Goal: Task Accomplishment & Management: Use online tool/utility

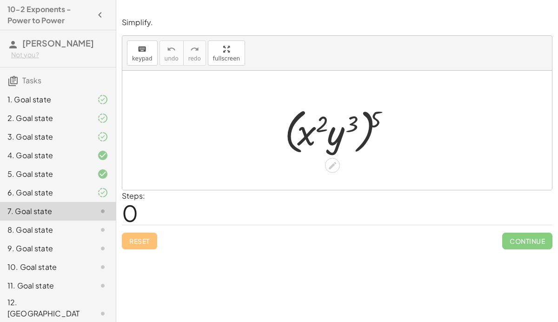
click at [378, 121] on div at bounding box center [340, 130] width 121 height 53
drag, startPoint x: 378, startPoint y: 121, endPoint x: 350, endPoint y: 125, distance: 27.7
click at [350, 125] on div at bounding box center [340, 130] width 121 height 53
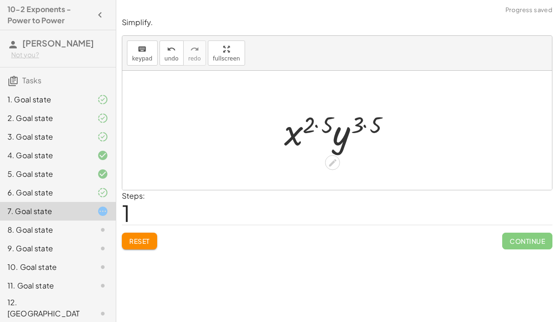
click at [377, 124] on div at bounding box center [340, 130] width 122 height 48
click at [324, 124] on div at bounding box center [340, 130] width 115 height 48
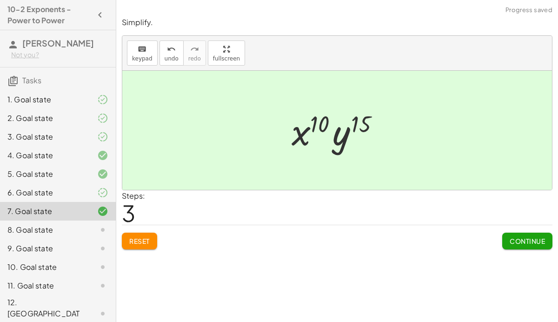
click at [0, 0] on div "Simplify. keyboard keypad undo undo redo redo fullscreen ( · x 2 · y 3 ) 5 · x …" at bounding box center [0, 0] width 0 height 0
click at [525, 242] on span "Continue" at bounding box center [527, 241] width 35 height 8
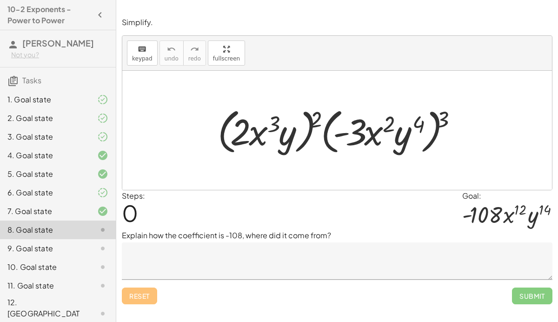
click at [355, 255] on textarea at bounding box center [337, 260] width 431 height 37
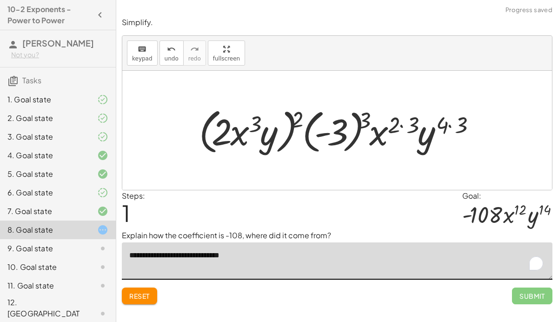
click at [445, 124] on div at bounding box center [340, 130] width 292 height 53
click at [451, 123] on div at bounding box center [340, 130] width 292 height 53
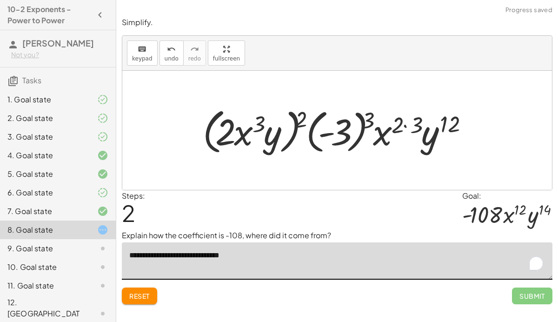
click at [411, 122] on div at bounding box center [340, 130] width 285 height 53
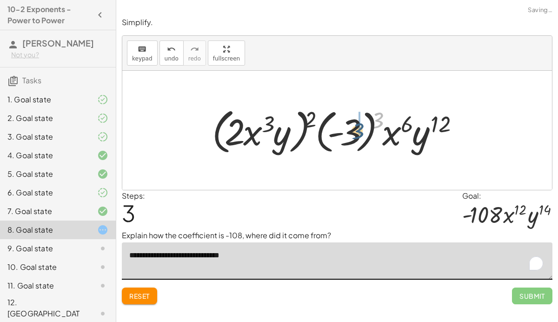
drag, startPoint x: 378, startPoint y: 117, endPoint x: 358, endPoint y: 128, distance: 22.9
click at [358, 128] on div at bounding box center [340, 130] width 266 height 53
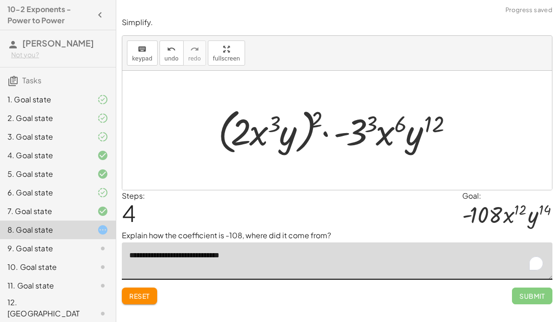
click at [359, 128] on div at bounding box center [340, 130] width 254 height 53
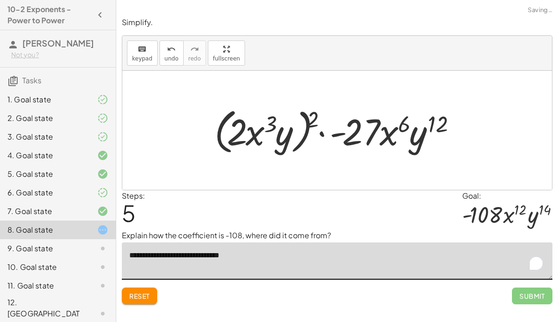
click at [314, 118] on div at bounding box center [340, 130] width 261 height 53
drag, startPoint x: 312, startPoint y: 117, endPoint x: 272, endPoint y: 118, distance: 40.0
click at [272, 118] on div at bounding box center [340, 130] width 261 height 53
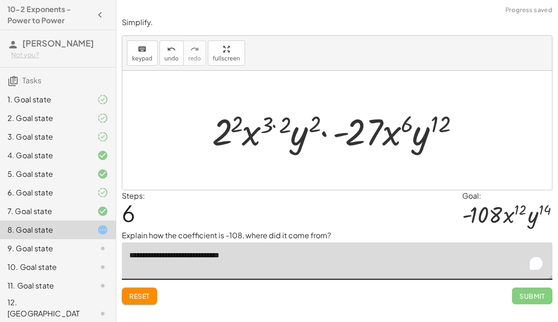
click at [306, 120] on div at bounding box center [340, 130] width 266 height 48
click at [283, 124] on div at bounding box center [340, 130] width 266 height 48
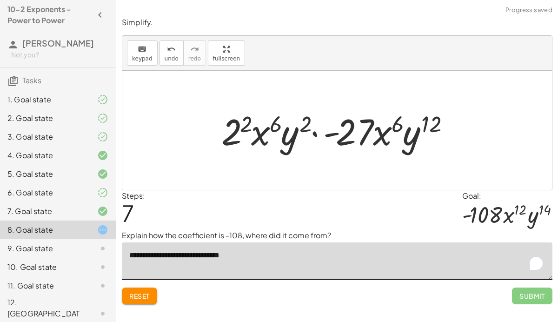
click at [238, 128] on div at bounding box center [341, 130] width 248 height 48
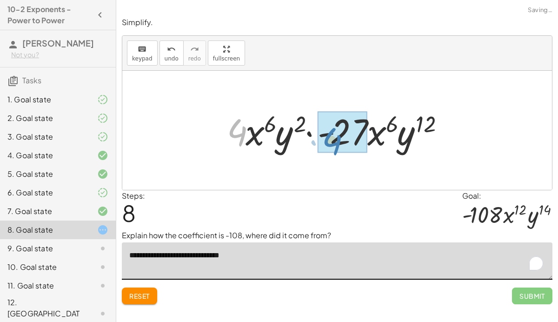
drag, startPoint x: 236, startPoint y: 133, endPoint x: 325, endPoint y: 142, distance: 89.2
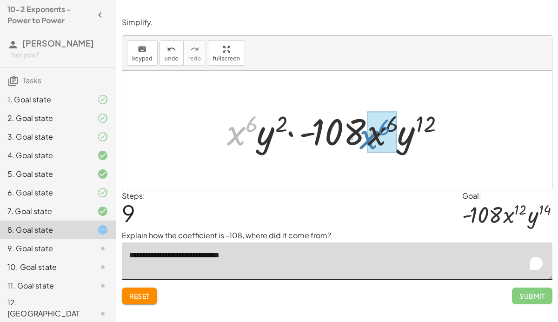
drag, startPoint x: 240, startPoint y: 136, endPoint x: 377, endPoint y: 141, distance: 136.8
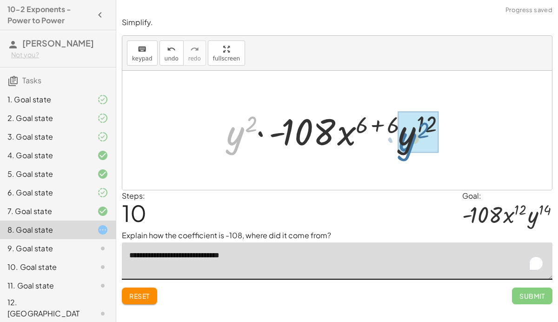
drag, startPoint x: 234, startPoint y: 143, endPoint x: 414, endPoint y: 150, distance: 180.1
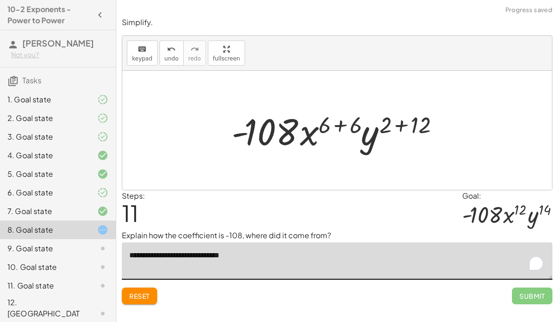
click at [405, 117] on div at bounding box center [340, 130] width 227 height 48
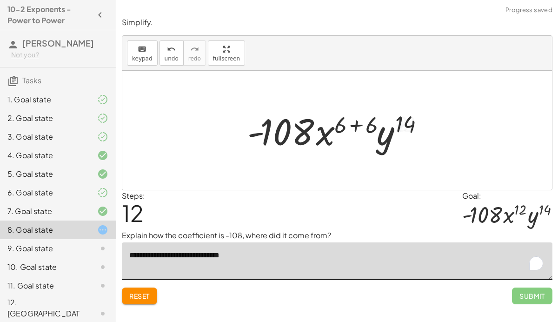
click at [367, 126] on div at bounding box center [341, 130] width 196 height 48
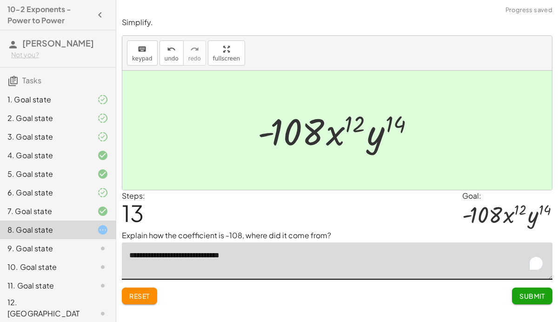
click at [375, 227] on div "Steps: 13 Goal: · - 108 · x 12 · y 14" at bounding box center [337, 210] width 431 height 40
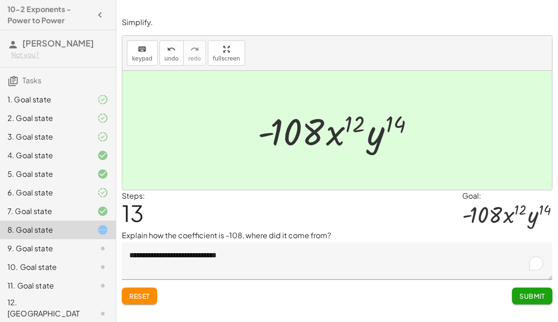
click at [355, 266] on textarea "**********" at bounding box center [337, 260] width 431 height 37
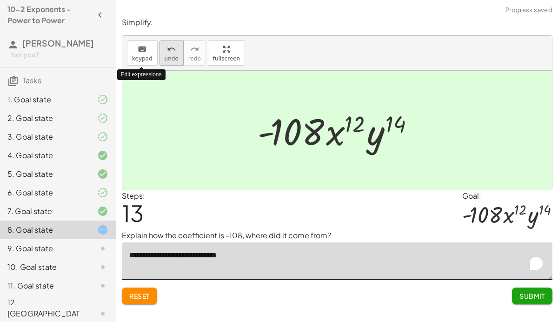
click at [161, 55] on button "undo undo" at bounding box center [171, 52] width 24 height 25
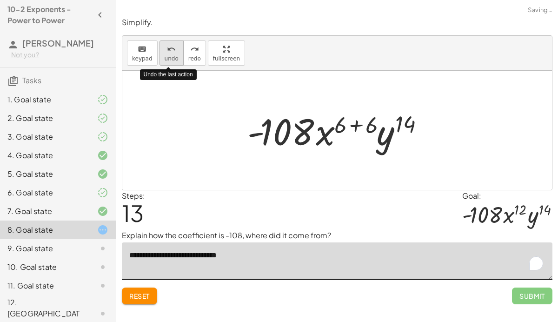
click at [167, 53] on icon "undo" at bounding box center [171, 49] width 9 height 11
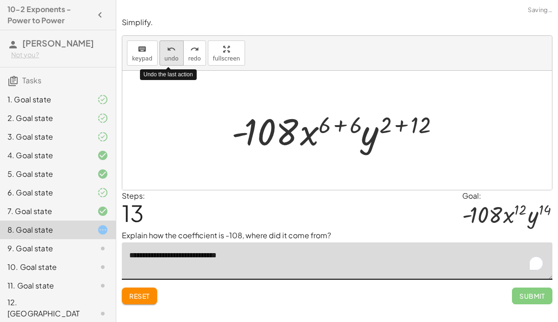
click at [167, 53] on icon "undo" at bounding box center [171, 49] width 9 height 11
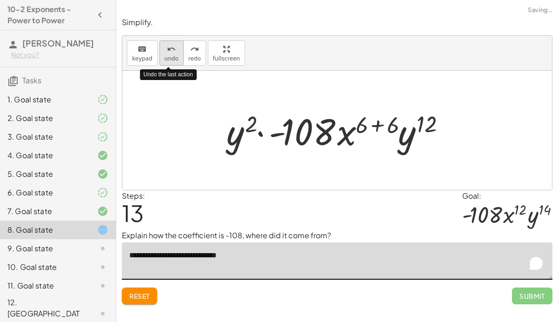
click at [167, 53] on icon "undo" at bounding box center [171, 49] width 9 height 11
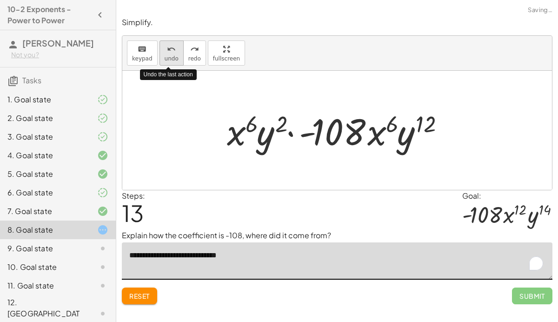
click at [167, 52] on icon "undo" at bounding box center [171, 49] width 9 height 11
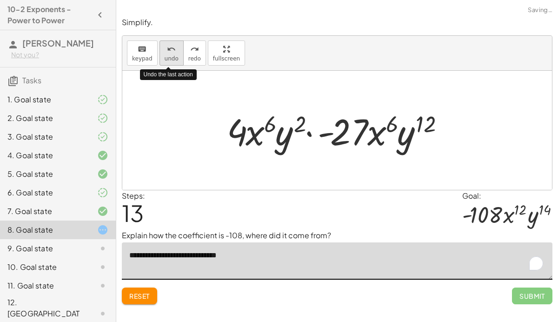
click at [167, 52] on icon "undo" at bounding box center [171, 49] width 9 height 11
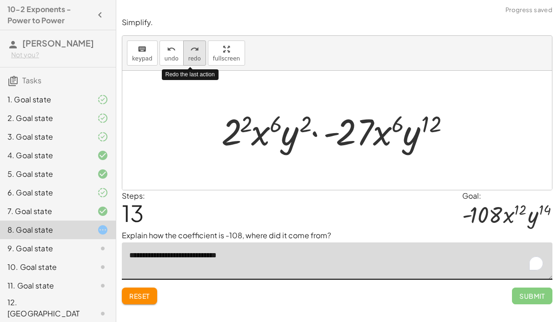
click at [191, 53] on icon "redo" at bounding box center [194, 49] width 9 height 11
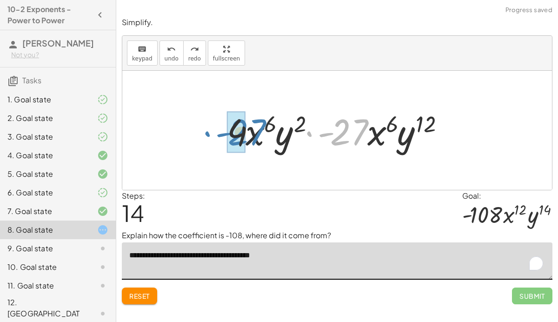
drag, startPoint x: 339, startPoint y: 136, endPoint x: 237, endPoint y: 136, distance: 101.8
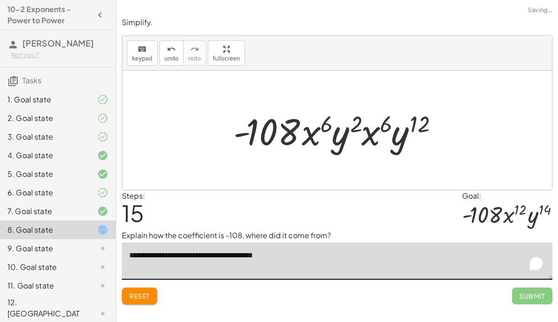
click at [241, 255] on textarea "**********" at bounding box center [337, 260] width 431 height 37
click at [354, 257] on textarea "**********" at bounding box center [337, 260] width 431 height 37
click at [167, 54] on button "undo undo" at bounding box center [171, 52] width 24 height 25
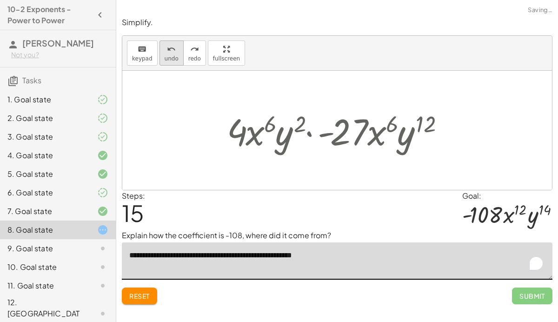
click at [166, 54] on button "undo undo" at bounding box center [171, 52] width 24 height 25
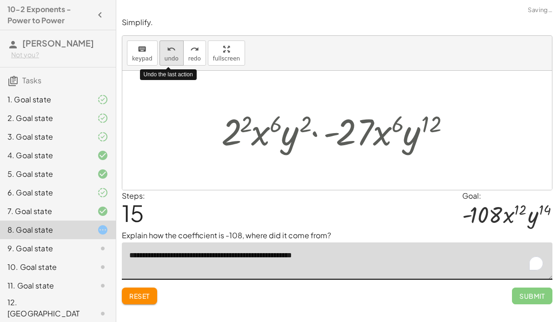
click at [167, 53] on icon "undo" at bounding box center [171, 49] width 9 height 11
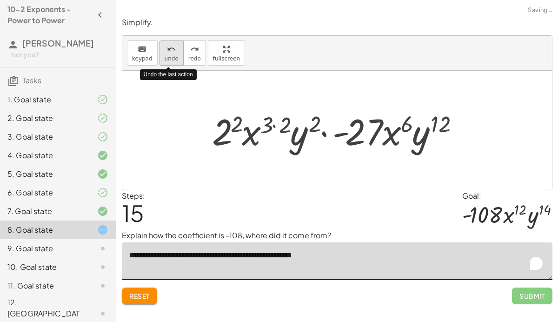
click at [167, 53] on icon "undo" at bounding box center [171, 49] width 9 height 11
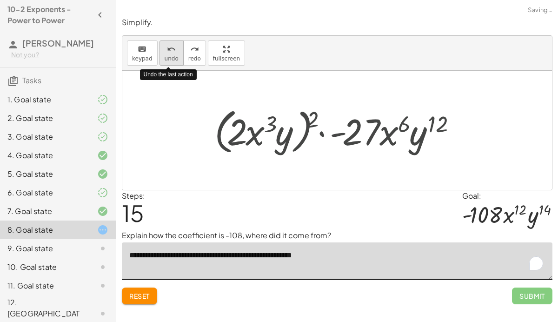
click at [167, 53] on icon "undo" at bounding box center [171, 49] width 9 height 11
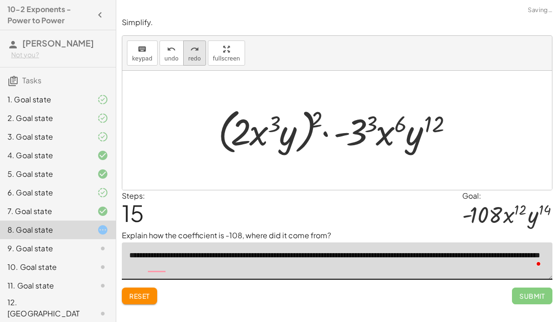
click at [194, 52] on icon "redo" at bounding box center [194, 49] width 9 height 11
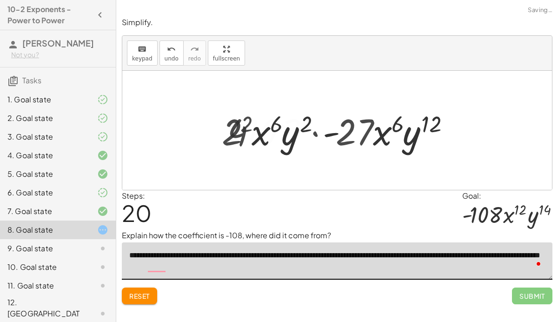
type textarea "**********"
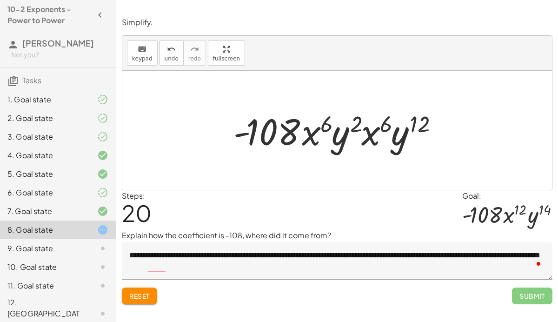
click at [319, 128] on div at bounding box center [341, 130] width 224 height 48
click at [329, 125] on div at bounding box center [341, 130] width 224 height 48
drag, startPoint x: 325, startPoint y: 124, endPoint x: 305, endPoint y: 135, distance: 22.5
click at [305, 135] on div at bounding box center [341, 130] width 224 height 48
click at [142, 294] on span "Reset" at bounding box center [139, 296] width 20 height 8
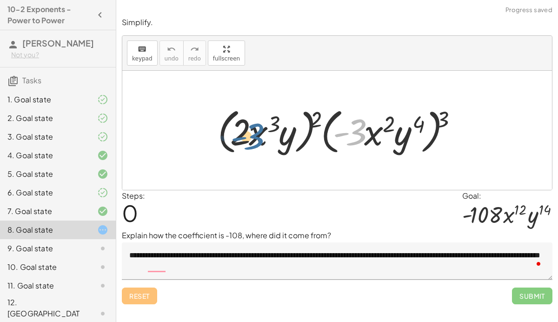
drag, startPoint x: 347, startPoint y: 131, endPoint x: 236, endPoint y: 136, distance: 111.2
click at [236, 136] on div at bounding box center [340, 130] width 255 height 53
drag, startPoint x: 443, startPoint y: 118, endPoint x: 391, endPoint y: 119, distance: 52.1
click at [391, 119] on div at bounding box center [340, 130] width 255 height 53
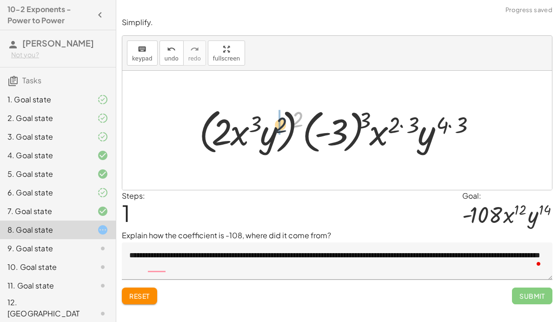
drag, startPoint x: 296, startPoint y: 115, endPoint x: 243, endPoint y: 131, distance: 54.7
click at [243, 131] on div at bounding box center [340, 130] width 292 height 53
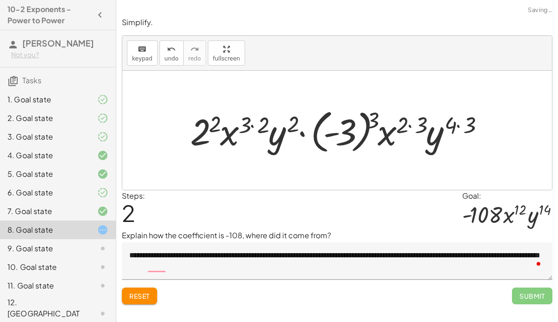
click at [451, 122] on div at bounding box center [341, 131] width 310 height 52
click at [427, 126] on div at bounding box center [341, 131] width 310 height 52
click at [421, 124] on div at bounding box center [341, 131] width 310 height 52
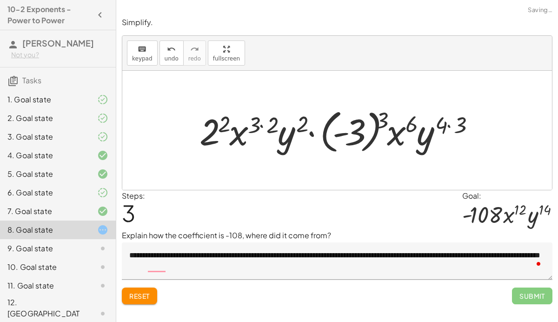
click at [453, 122] on div at bounding box center [340, 131] width 291 height 52
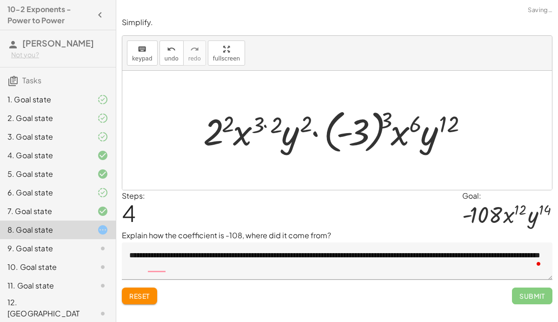
click at [281, 122] on div at bounding box center [341, 131] width 284 height 52
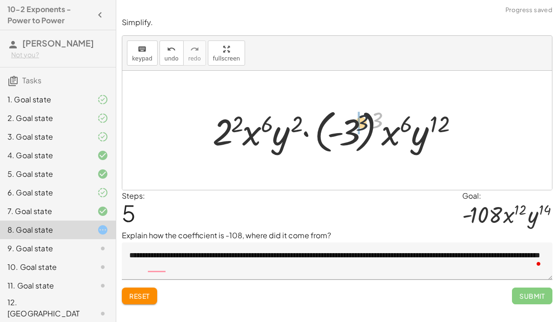
drag, startPoint x: 381, startPoint y: 114, endPoint x: 349, endPoint y: 120, distance: 33.2
click at [349, 120] on div at bounding box center [340, 131] width 265 height 52
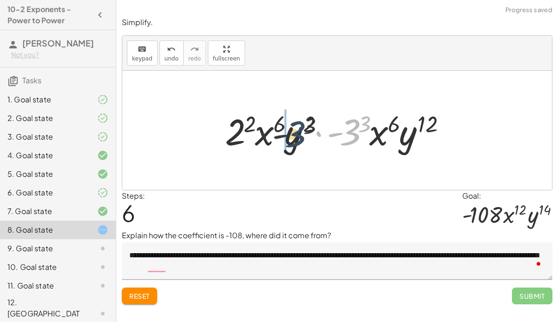
drag, startPoint x: 352, startPoint y: 126, endPoint x: 256, endPoint y: 131, distance: 96.4
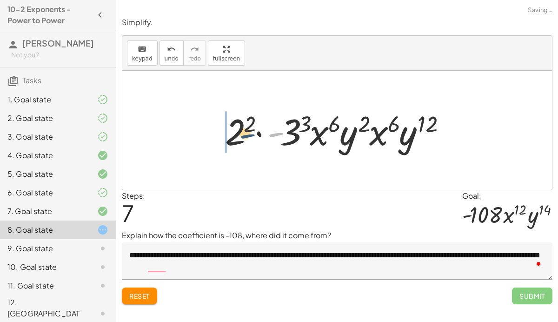
drag, startPoint x: 279, startPoint y: 132, endPoint x: 243, endPoint y: 134, distance: 36.8
click at [243, 134] on div at bounding box center [340, 130] width 240 height 48
drag, startPoint x: 237, startPoint y: 133, endPoint x: 287, endPoint y: 135, distance: 50.3
click at [287, 135] on div at bounding box center [340, 130] width 240 height 48
click at [249, 128] on div at bounding box center [340, 130] width 240 height 48
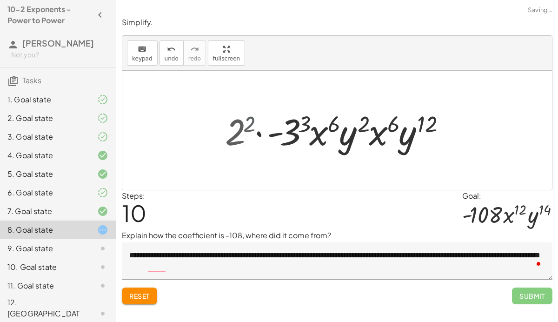
click at [292, 126] on div at bounding box center [340, 130] width 229 height 48
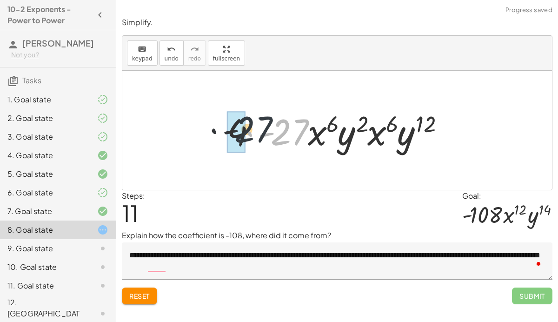
drag, startPoint x: 286, startPoint y: 136, endPoint x: 239, endPoint y: 133, distance: 47.6
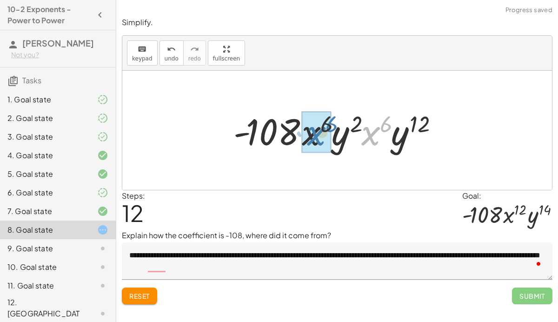
drag, startPoint x: 367, startPoint y: 137, endPoint x: 361, endPoint y: 132, distance: 8.2
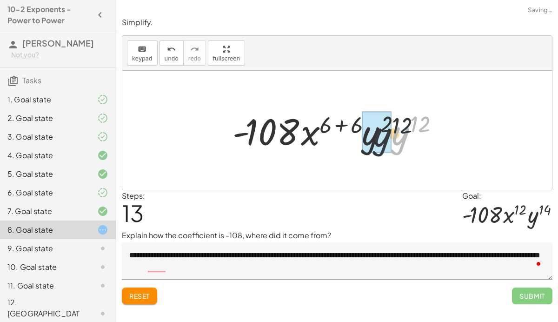
drag, startPoint x: 406, startPoint y: 132, endPoint x: 380, endPoint y: 134, distance: 26.2
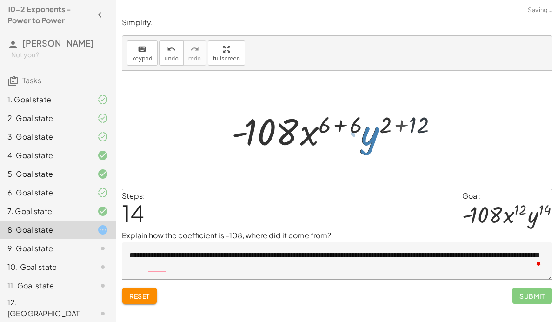
click at [353, 125] on div at bounding box center [340, 130] width 227 height 48
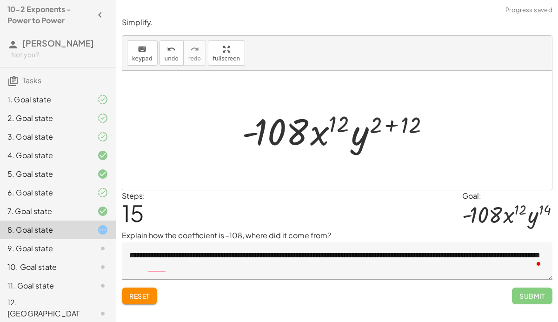
click at [399, 123] on div at bounding box center [340, 130] width 207 height 48
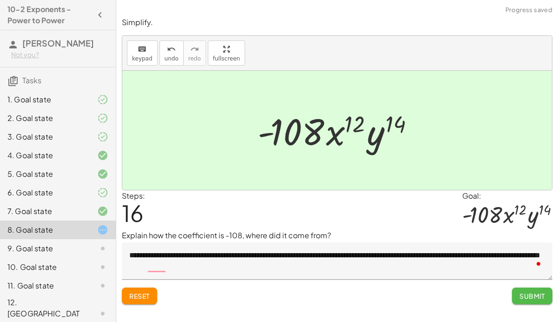
click at [525, 293] on span "Submit" at bounding box center [532, 296] width 26 height 8
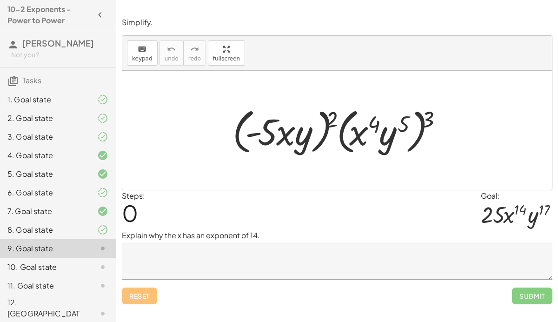
click at [259, 275] on textarea at bounding box center [337, 260] width 431 height 37
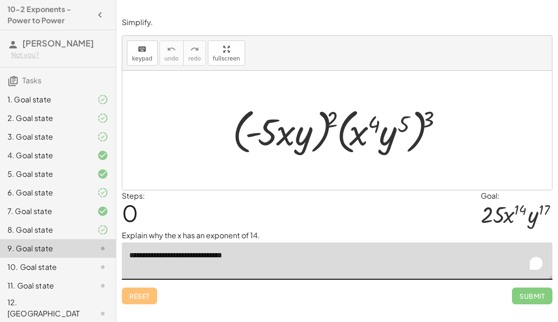
click at [426, 118] on div at bounding box center [341, 130] width 226 height 53
drag, startPoint x: 426, startPoint y: 118, endPoint x: 402, endPoint y: 128, distance: 26.5
click at [402, 128] on div at bounding box center [341, 130] width 226 height 53
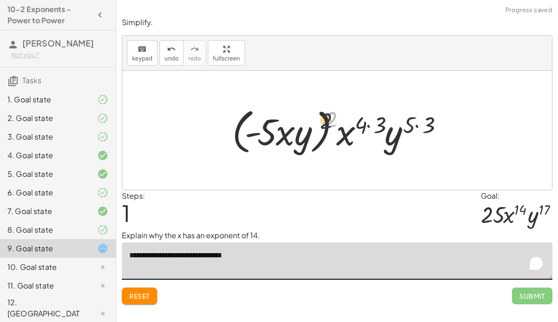
drag, startPoint x: 332, startPoint y: 116, endPoint x: 312, endPoint y: 124, distance: 21.5
click at [312, 124] on div at bounding box center [340, 130] width 227 height 53
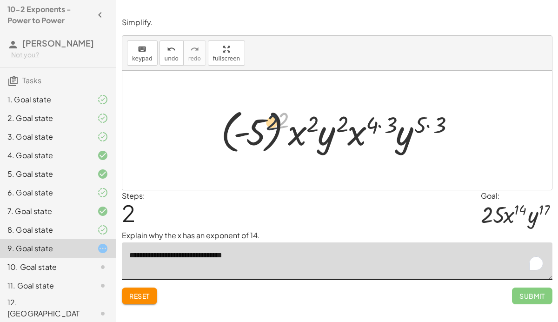
drag, startPoint x: 279, startPoint y: 118, endPoint x: 258, endPoint y: 123, distance: 22.3
click at [258, 123] on div at bounding box center [340, 131] width 249 height 52
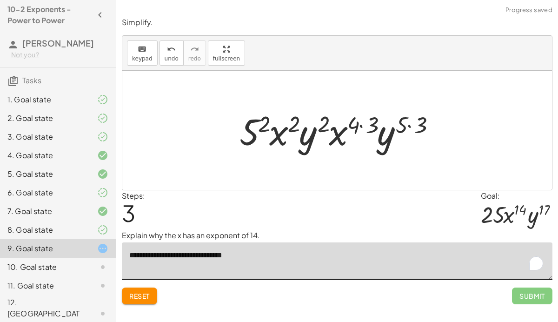
click at [366, 121] on div at bounding box center [341, 130] width 212 height 48
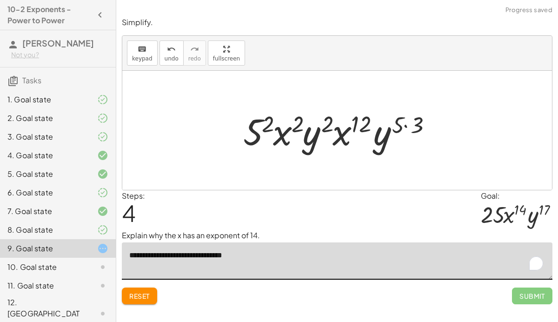
click at [415, 126] on div at bounding box center [341, 130] width 204 height 48
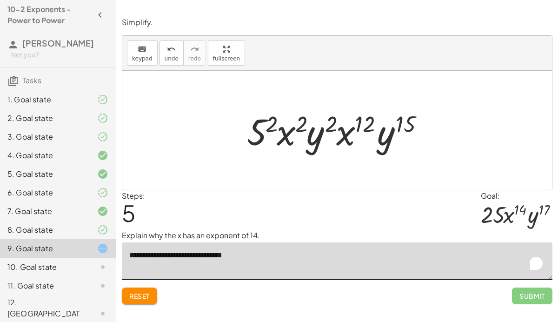
click at [136, 299] on span "Reset" at bounding box center [139, 296] width 20 height 8
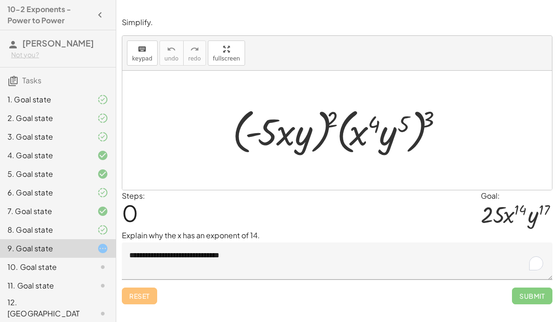
click at [365, 260] on textarea "**********" at bounding box center [337, 260] width 431 height 37
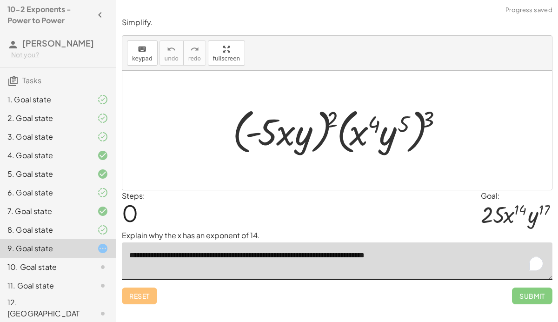
click at [387, 256] on textarea "**********" at bounding box center [337, 260] width 431 height 37
click at [426, 257] on textarea "**********" at bounding box center [337, 260] width 431 height 37
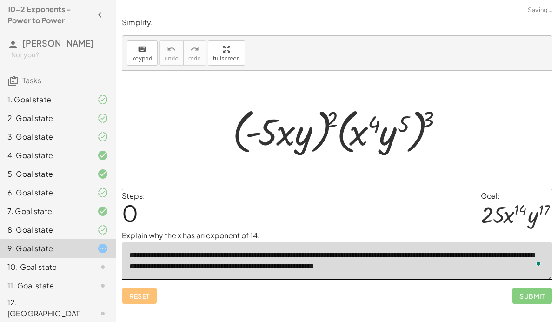
type textarea "**********"
drag, startPoint x: 440, startPoint y: 117, endPoint x: 435, endPoint y: 117, distance: 5.6
click at [435, 117] on div at bounding box center [341, 130] width 226 height 53
drag, startPoint x: 429, startPoint y: 116, endPoint x: 393, endPoint y: 126, distance: 37.2
click at [393, 126] on div at bounding box center [341, 130] width 226 height 53
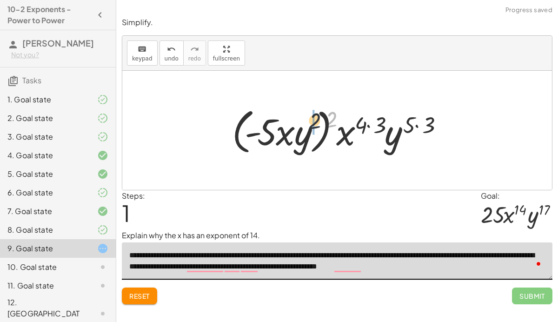
drag, startPoint x: 333, startPoint y: 115, endPoint x: 297, endPoint y: 120, distance: 36.2
click at [297, 120] on div at bounding box center [340, 130] width 227 height 53
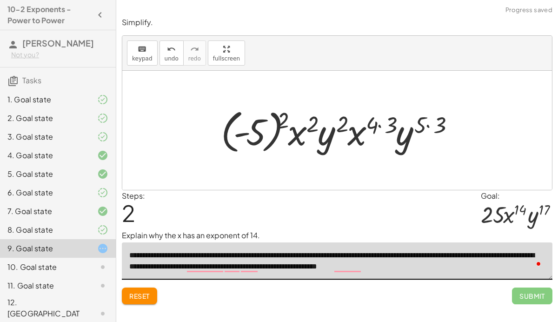
click at [429, 124] on div at bounding box center [340, 131] width 249 height 52
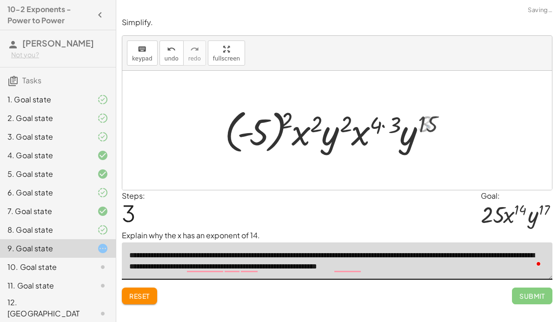
click at [389, 121] on div at bounding box center [340, 131] width 241 height 52
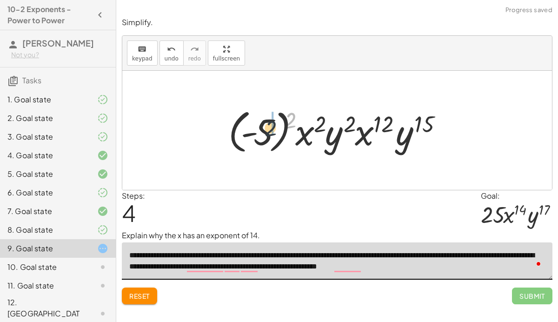
drag, startPoint x: 290, startPoint y: 119, endPoint x: 260, endPoint y: 131, distance: 32.3
click at [260, 131] on div at bounding box center [341, 131] width 234 height 52
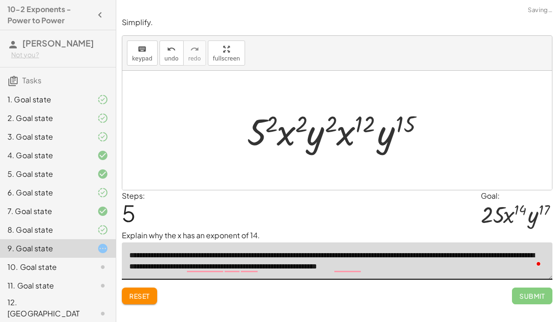
click at [258, 130] on div at bounding box center [340, 130] width 197 height 48
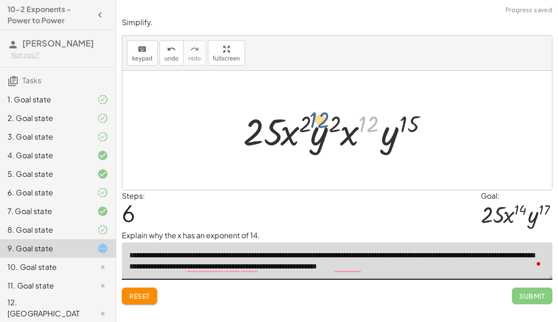
drag, startPoint x: 367, startPoint y: 124, endPoint x: 299, endPoint y: 125, distance: 67.4
click at [299, 125] on div at bounding box center [341, 130] width 204 height 48
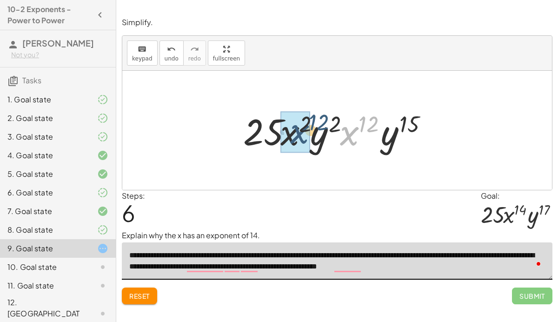
drag, startPoint x: 349, startPoint y: 141, endPoint x: 292, endPoint y: 140, distance: 56.7
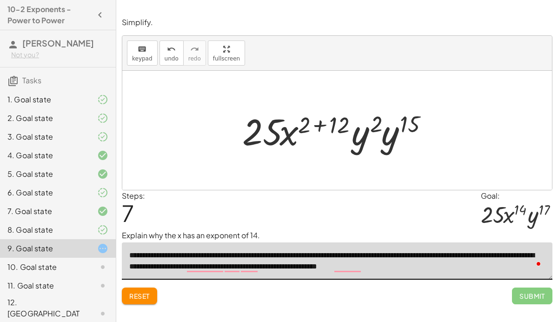
click at [326, 121] on div at bounding box center [341, 130] width 206 height 48
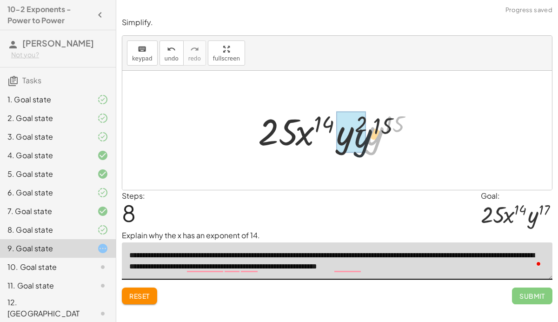
drag, startPoint x: 374, startPoint y: 143, endPoint x: 344, endPoint y: 148, distance: 31.1
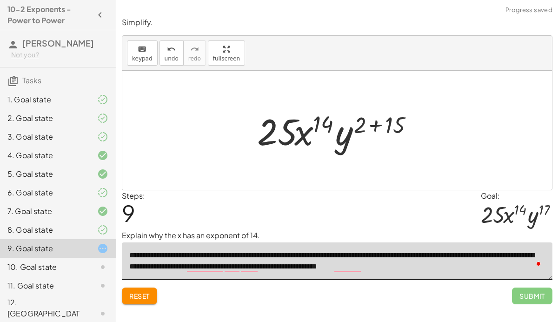
click at [384, 127] on div at bounding box center [340, 130] width 176 height 48
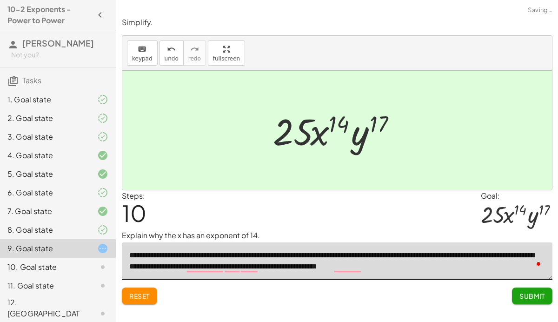
click at [531, 297] on span "Submit" at bounding box center [532, 296] width 26 height 8
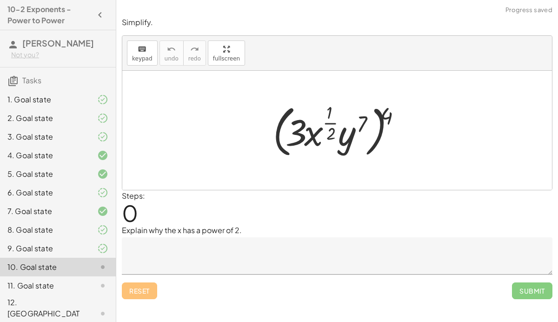
click at [330, 264] on textarea at bounding box center [337, 255] width 431 height 37
type textarea "**********"
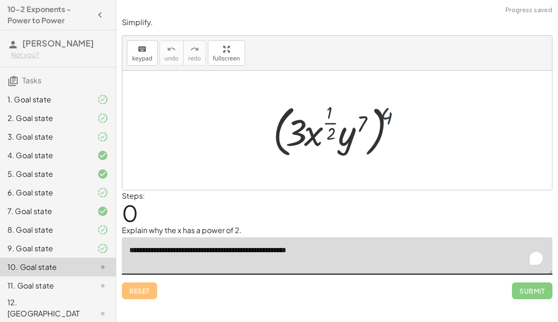
drag, startPoint x: 390, startPoint y: 109, endPoint x: 318, endPoint y: 120, distance: 73.5
click at [318, 120] on div at bounding box center [340, 130] width 144 height 60
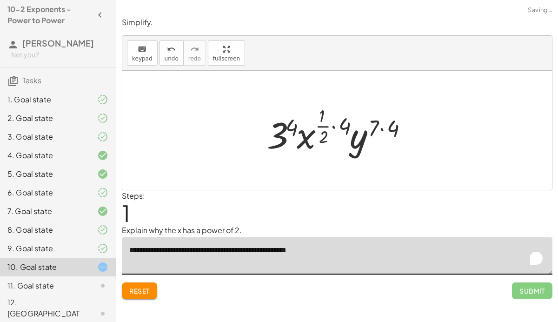
click at [338, 125] on div at bounding box center [340, 130] width 157 height 55
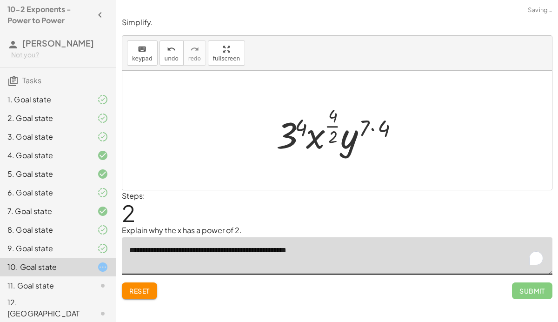
click at [379, 126] on div at bounding box center [341, 130] width 138 height 55
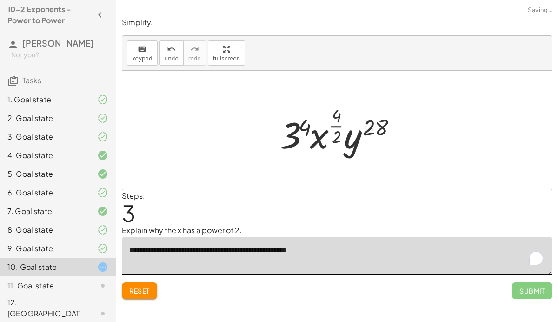
click at [333, 133] on div at bounding box center [340, 130] width 131 height 55
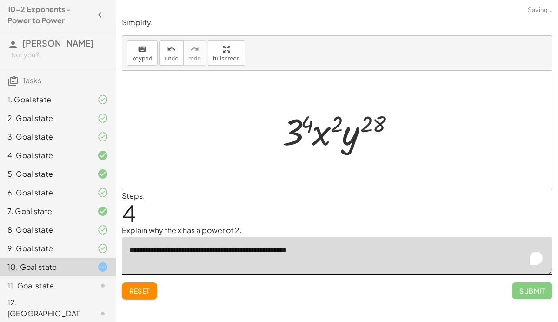
click at [314, 126] on div at bounding box center [341, 130] width 126 height 48
click at [306, 123] on div at bounding box center [341, 130] width 126 height 48
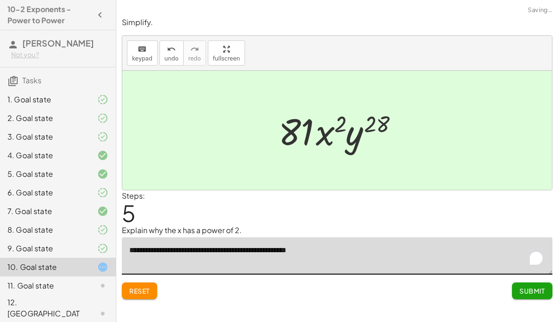
click at [526, 291] on span "Submit" at bounding box center [532, 290] width 26 height 8
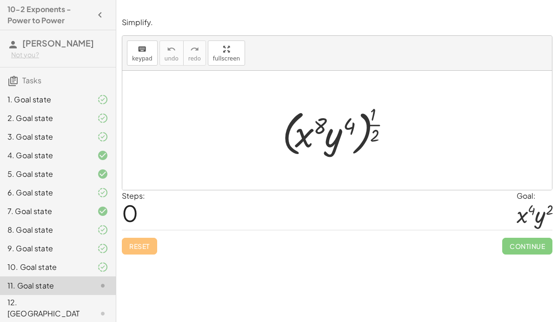
click at [372, 130] on div at bounding box center [341, 130] width 126 height 58
drag, startPoint x: 369, startPoint y: 129, endPoint x: 346, endPoint y: 127, distance: 22.4
click at [346, 127] on div at bounding box center [341, 130] width 126 height 58
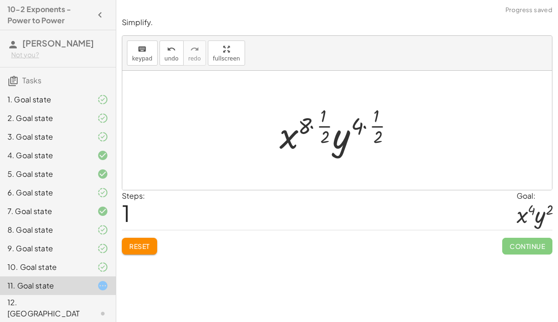
click at [372, 127] on div at bounding box center [340, 130] width 131 height 55
click at [357, 125] on div at bounding box center [340, 130] width 131 height 55
click at [362, 126] on div at bounding box center [340, 130] width 131 height 55
click at [361, 126] on div at bounding box center [340, 130] width 131 height 55
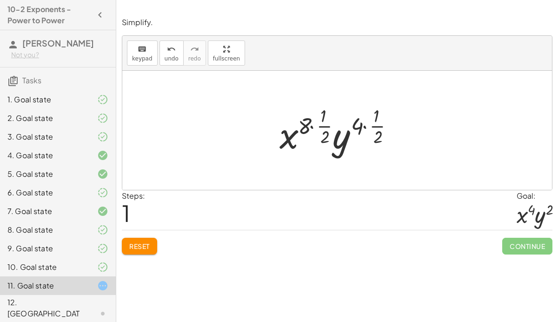
click at [361, 126] on div at bounding box center [340, 130] width 131 height 55
click at [312, 126] on div at bounding box center [340, 130] width 131 height 55
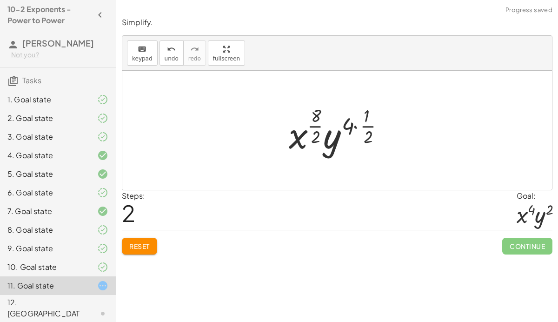
click at [368, 130] on div at bounding box center [340, 130] width 113 height 55
click at [355, 124] on div at bounding box center [340, 130] width 113 height 55
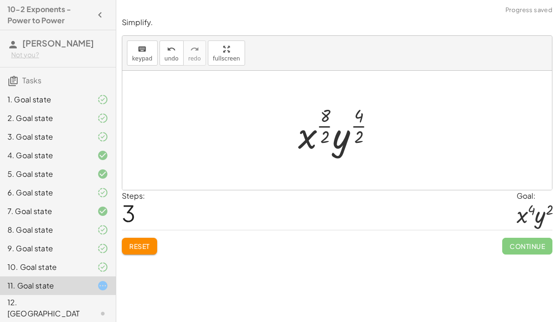
click at [359, 115] on div at bounding box center [340, 130] width 94 height 55
click at [325, 128] on div at bounding box center [340, 130] width 94 height 55
click at [353, 126] on div at bounding box center [341, 130] width 90 height 55
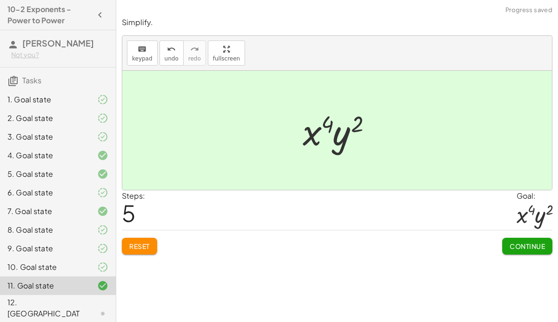
click at [514, 246] on span "Continue" at bounding box center [527, 246] width 35 height 8
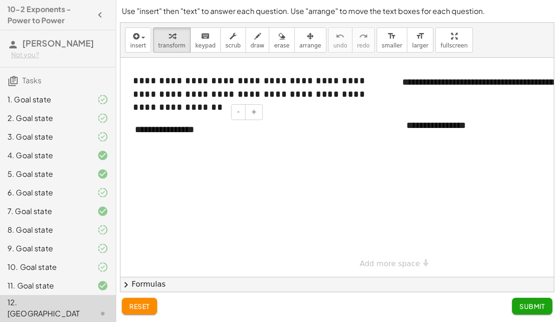
click at [262, 128] on div "**********" at bounding box center [195, 129] width 139 height 32
click at [498, 131] on div "**********" at bounding box center [466, 125] width 139 height 32
click at [465, 224] on div at bounding box center [386, 167] width 533 height 219
click at [40, 224] on div "8. Goal state" at bounding box center [44, 229] width 75 height 11
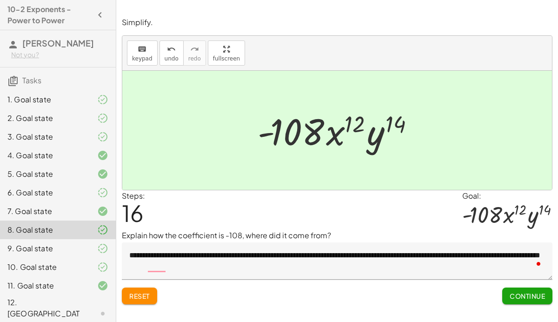
click at [29, 141] on div "3. Goal state" at bounding box center [44, 136] width 75 height 11
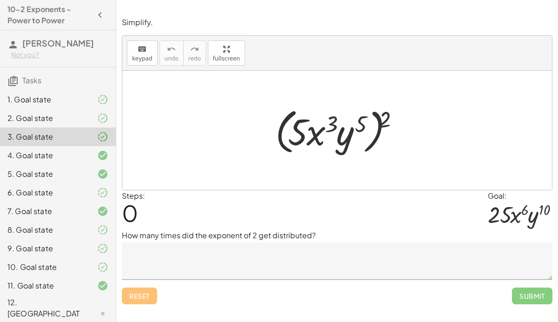
click at [40, 118] on div "2. Goal state" at bounding box center [44, 118] width 75 height 11
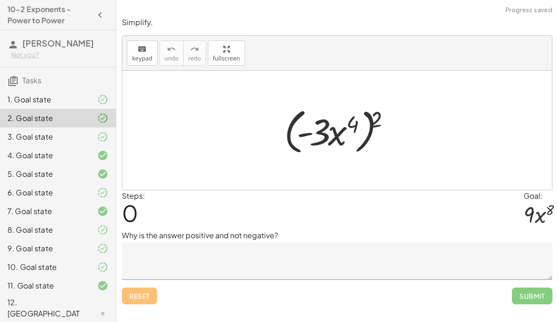
click at [52, 94] on div "1. Goal state" at bounding box center [44, 99] width 75 height 11
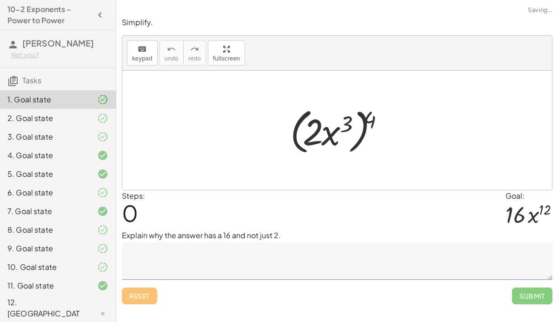
click at [52, 220] on div "6. Goal state" at bounding box center [58, 229] width 116 height 19
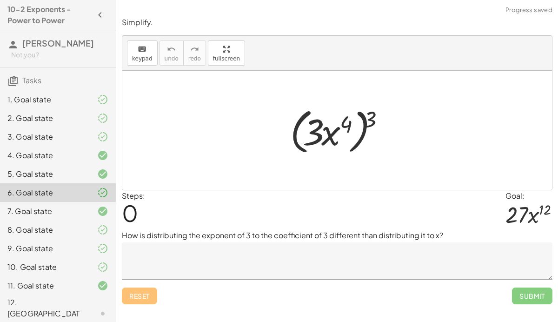
click at [55, 243] on div "9. Goal state" at bounding box center [44, 248] width 75 height 11
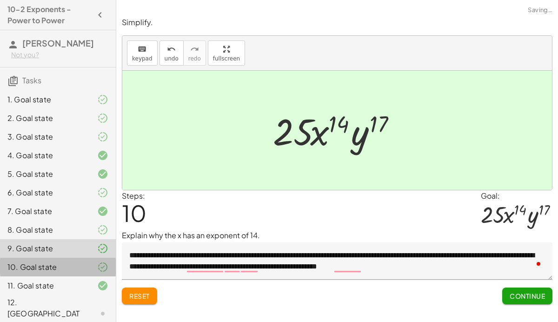
click at [48, 269] on div "10. Goal state" at bounding box center [44, 266] width 75 height 11
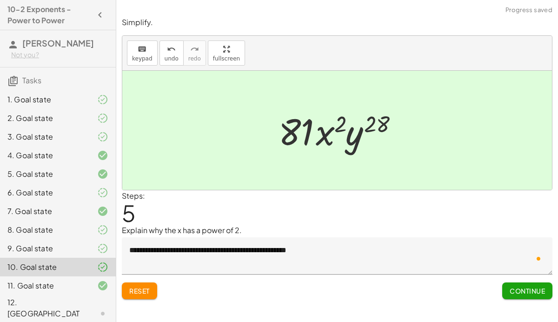
click at [49, 296] on div "12. [GEOGRAPHIC_DATA]" at bounding box center [58, 313] width 116 height 37
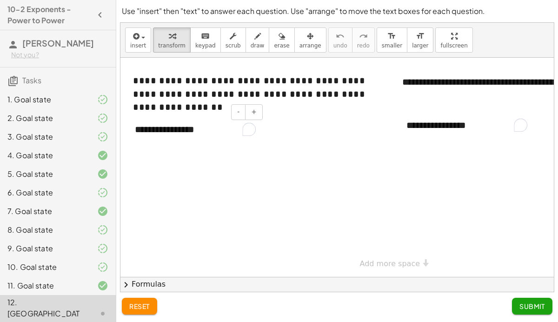
click at [158, 123] on div "**********" at bounding box center [195, 129] width 139 height 32
click at [220, 136] on div "**********" at bounding box center [195, 129] width 139 height 32
click at [220, 166] on div at bounding box center [386, 167] width 533 height 219
click at [209, 131] on div "**********" at bounding box center [195, 129] width 139 height 32
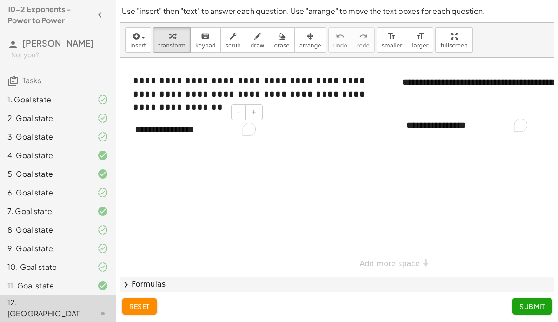
drag, startPoint x: 207, startPoint y: 129, endPoint x: 75, endPoint y: 137, distance: 131.8
click at [75, 137] on main "10-2 Exponents - Power to Power [PERSON_NAME] Not you? Tasks 1. Goal state 2. G…" at bounding box center [279, 161] width 558 height 322
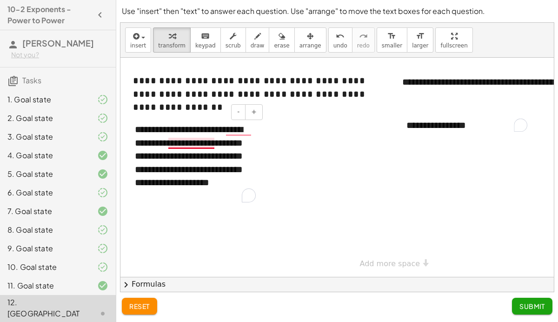
click at [180, 141] on div "**********" at bounding box center [195, 162] width 139 height 98
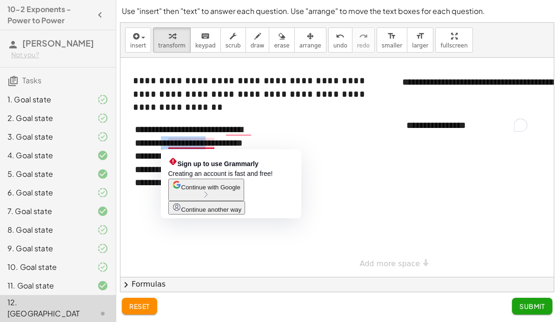
click at [214, 147] on div "**********" at bounding box center [195, 162] width 139 height 98
click at [211, 142] on div "**********" at bounding box center [195, 162] width 139 height 98
click at [218, 140] on div "**********" at bounding box center [195, 162] width 139 height 98
click at [215, 143] on div "**********" at bounding box center [195, 162] width 139 height 98
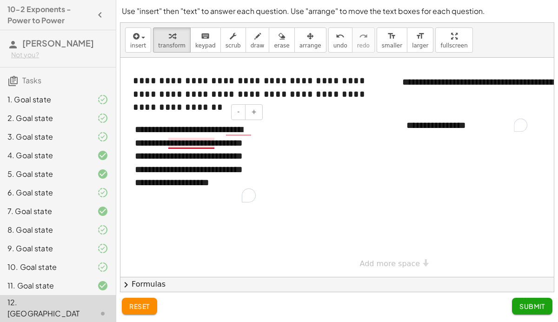
click at [213, 144] on div "**********" at bounding box center [195, 162] width 139 height 98
click at [226, 159] on div "**********" at bounding box center [195, 162] width 139 height 98
click at [176, 180] on div "**********" at bounding box center [195, 162] width 139 height 98
click at [243, 194] on div "**********" at bounding box center [195, 162] width 139 height 98
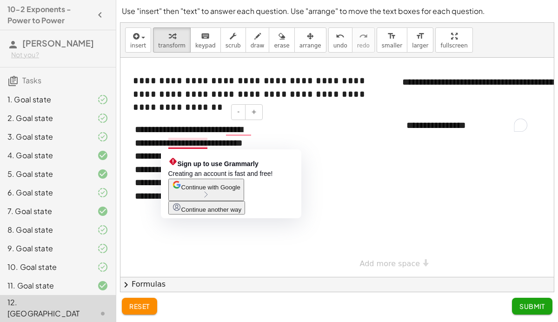
click at [197, 141] on div "**********" at bounding box center [195, 162] width 139 height 98
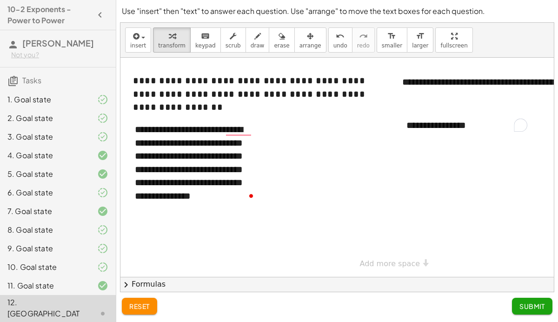
click at [294, 183] on div at bounding box center [386, 167] width 533 height 219
click at [474, 124] on div "**********" at bounding box center [466, 125] width 139 height 32
drag, startPoint x: 483, startPoint y: 123, endPoint x: 402, endPoint y: 127, distance: 81.0
click at [402, 127] on div "**********" at bounding box center [466, 125] width 139 height 32
click at [446, 189] on div at bounding box center [386, 167] width 533 height 219
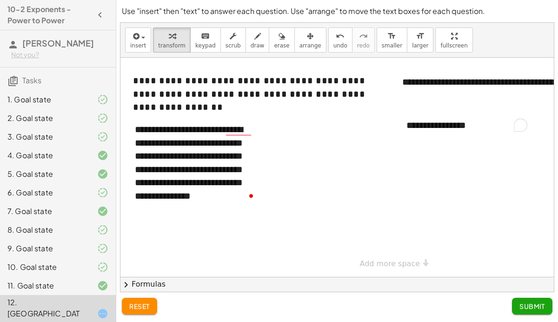
click at [25, 103] on div "1. Goal state" at bounding box center [44, 99] width 75 height 11
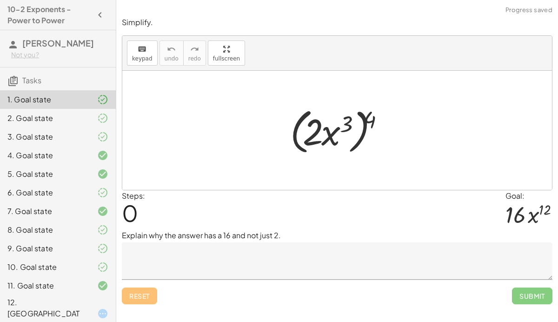
click at [42, 146] on div "2. Goal state" at bounding box center [58, 155] width 116 height 19
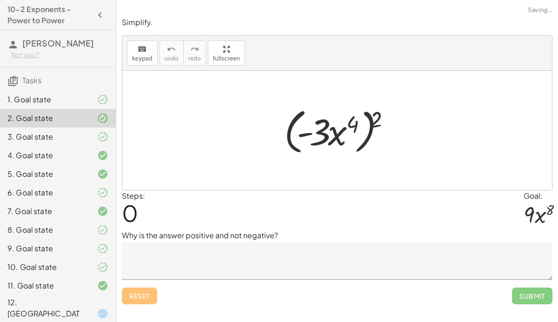
click at [45, 165] on div "3. Goal state" at bounding box center [58, 174] width 116 height 19
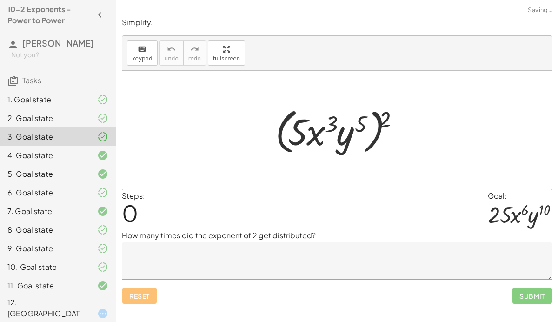
click at [47, 172] on div "5. Goal state" at bounding box center [44, 173] width 75 height 11
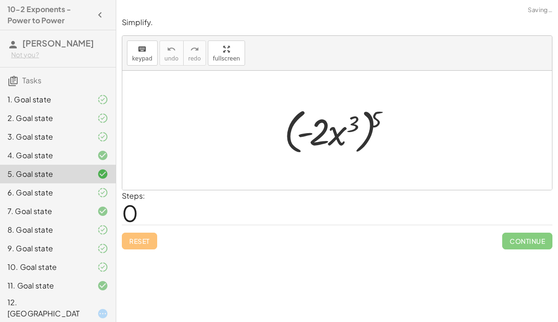
click at [40, 239] on div "7. Goal state" at bounding box center [58, 248] width 116 height 19
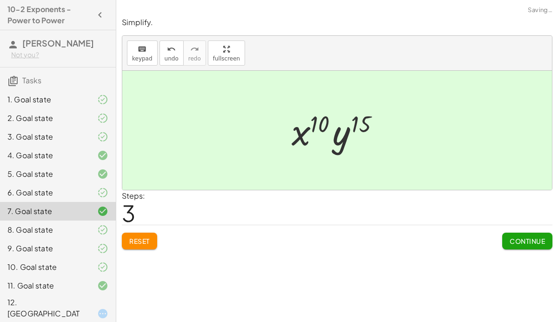
click at [43, 258] on div "8. Goal state" at bounding box center [58, 267] width 116 height 19
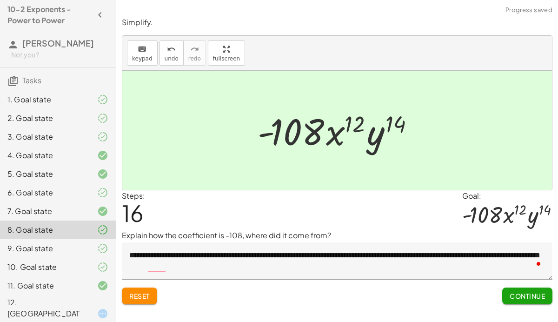
click at [46, 301] on div "12. [GEOGRAPHIC_DATA]" at bounding box center [44, 313] width 75 height 33
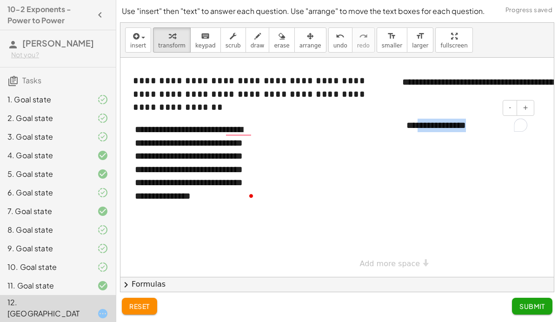
drag, startPoint x: 488, startPoint y: 126, endPoint x: 415, endPoint y: 129, distance: 73.1
click at [415, 129] on div "**********" at bounding box center [466, 125] width 139 height 32
click at [485, 128] on div "**********" at bounding box center [466, 125] width 139 height 32
drag, startPoint x: 485, startPoint y: 127, endPoint x: 450, endPoint y: 127, distance: 34.9
click at [450, 127] on div "**********" at bounding box center [466, 125] width 139 height 32
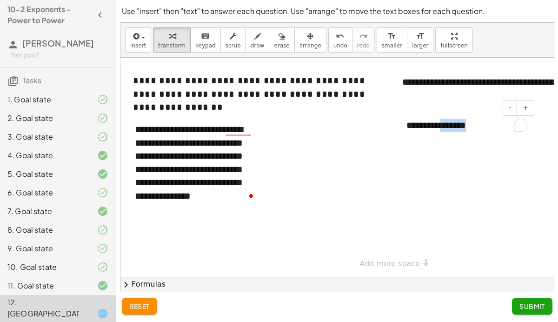
click at [488, 130] on div "**********" at bounding box center [466, 125] width 139 height 32
drag, startPoint x: 488, startPoint y: 130, endPoint x: 354, endPoint y: 138, distance: 133.7
click at [354, 138] on div "**********" at bounding box center [386, 167] width 533 height 219
drag, startPoint x: 483, startPoint y: 125, endPoint x: 403, endPoint y: 119, distance: 80.2
click at [403, 119] on div "**********" at bounding box center [466, 125] width 139 height 32
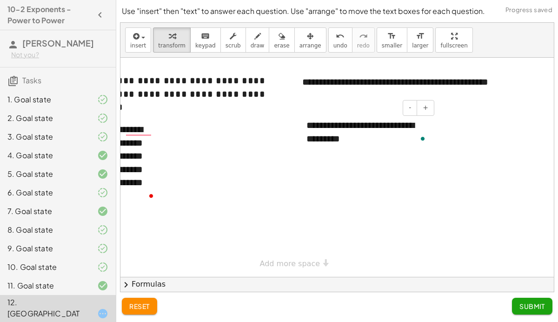
scroll to position [0, 100]
click at [530, 306] on span "Submit" at bounding box center [532, 306] width 26 height 8
